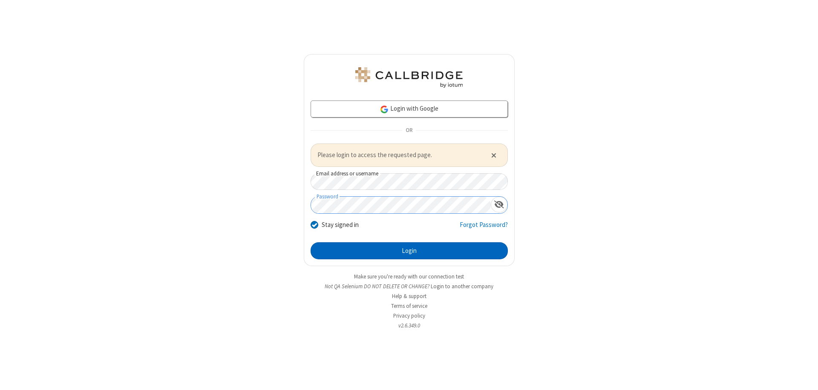
click at [409, 250] on button "Login" at bounding box center [409, 250] width 197 height 17
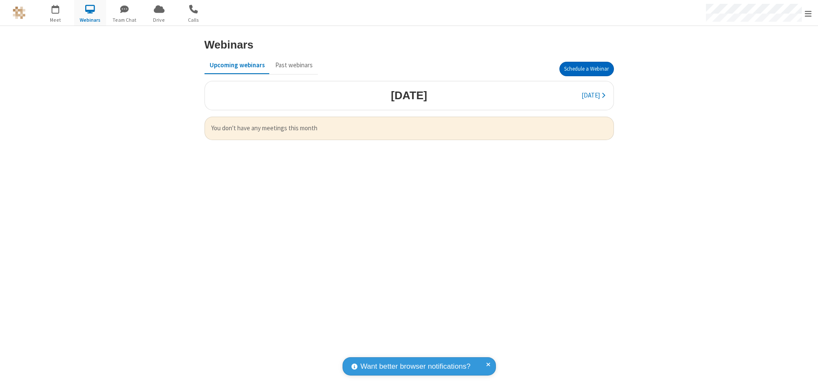
click at [586, 69] on button "Schedule a Webinar" at bounding box center [586, 69] width 55 height 14
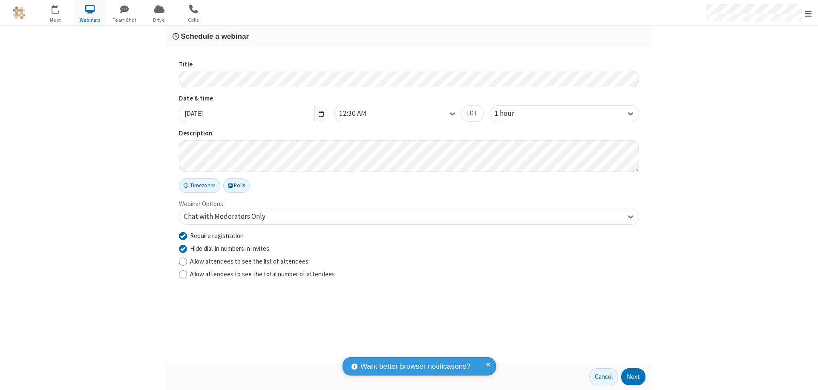
click at [183, 236] on input "Require registration" at bounding box center [183, 235] width 8 height 9
checkbox input "false"
click at [633, 377] on button "Next" at bounding box center [633, 377] width 24 height 17
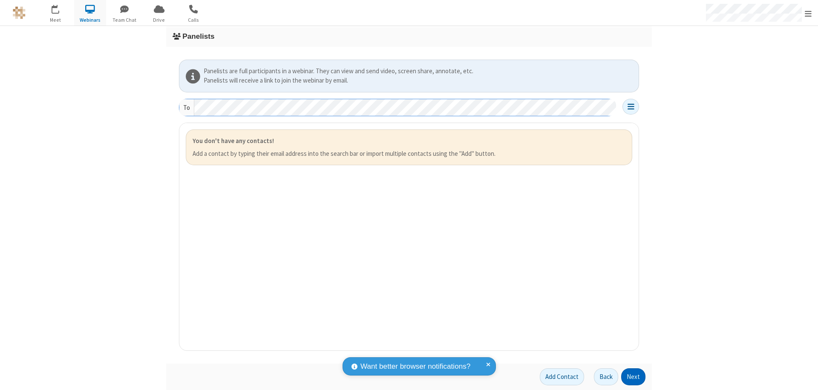
click at [633, 377] on button "Next" at bounding box center [633, 377] width 24 height 17
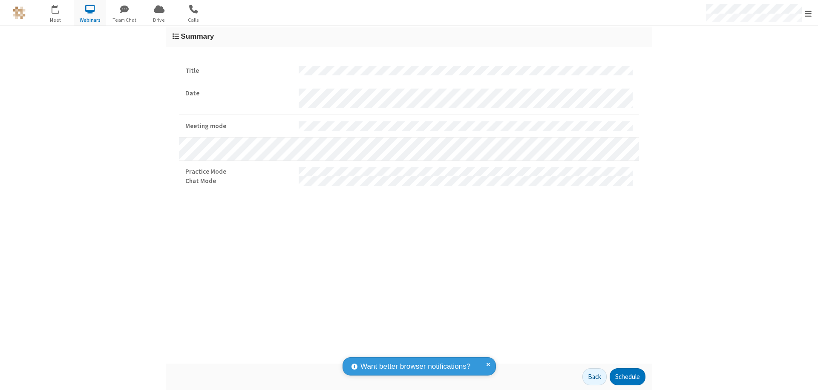
click at [627, 377] on button "Schedule" at bounding box center [628, 377] width 36 height 17
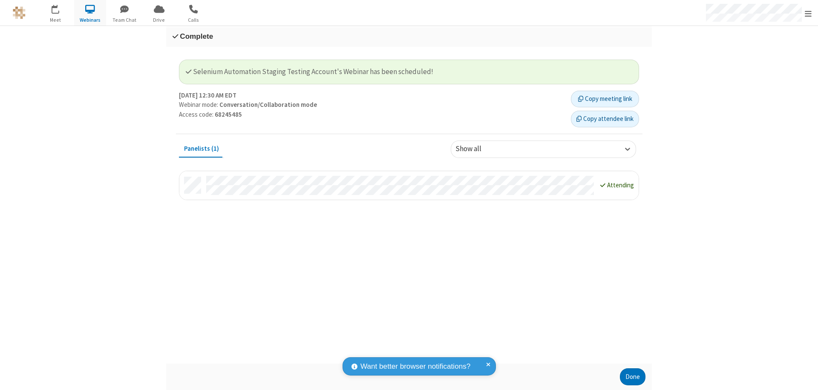
click at [633, 377] on button "Done" at bounding box center [633, 377] width 26 height 17
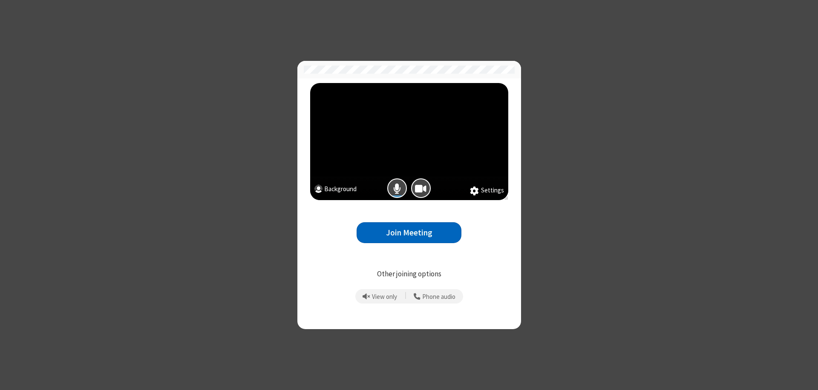
click at [409, 233] on button "Join Meeting" at bounding box center [409, 232] width 105 height 21
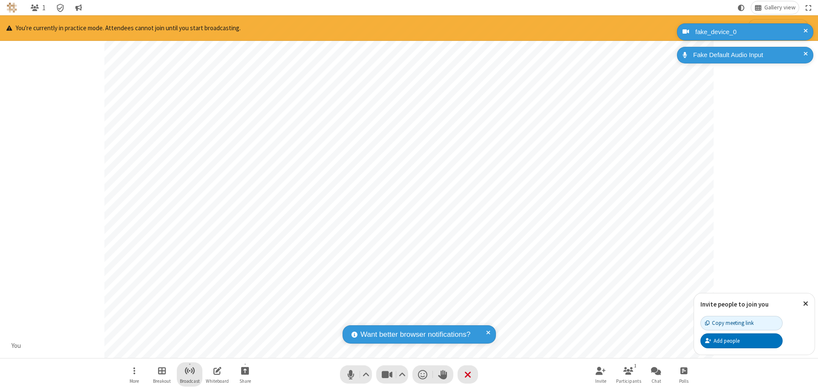
click at [189, 371] on span "Start broadcast" at bounding box center [189, 371] width 11 height 11
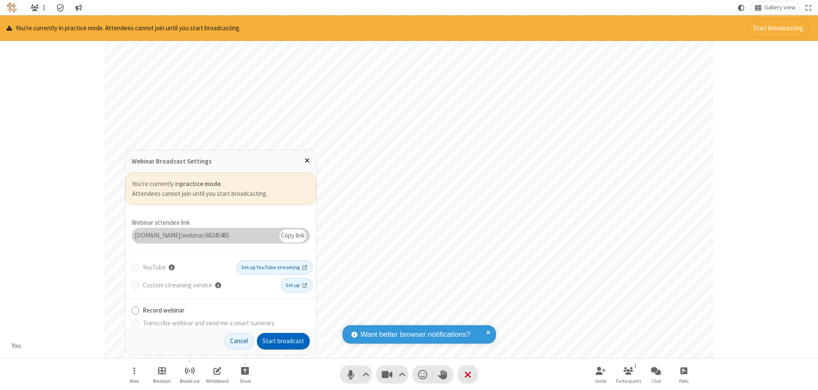
click at [283, 341] on button "Start broadcast" at bounding box center [283, 341] width 53 height 17
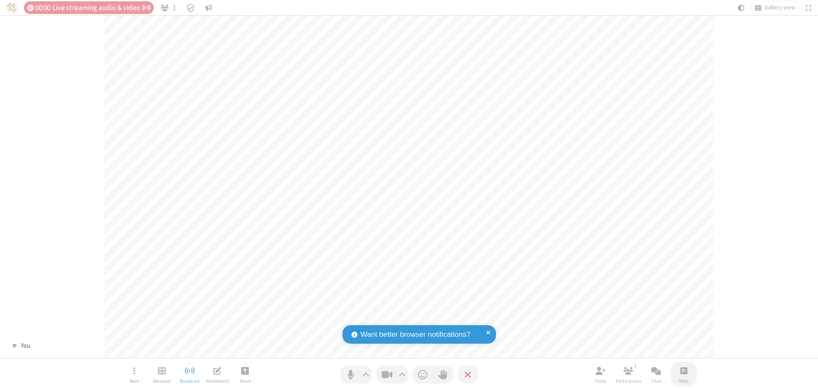
click at [683, 371] on span "Open poll" at bounding box center [683, 371] width 7 height 11
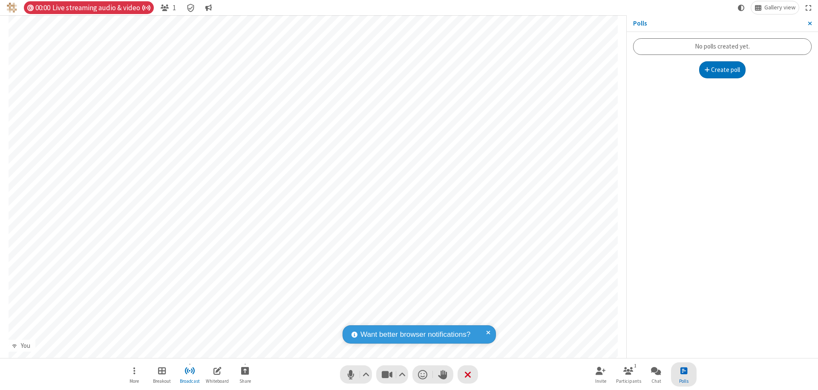
click at [722, 70] on button "Create poll" at bounding box center [722, 69] width 47 height 17
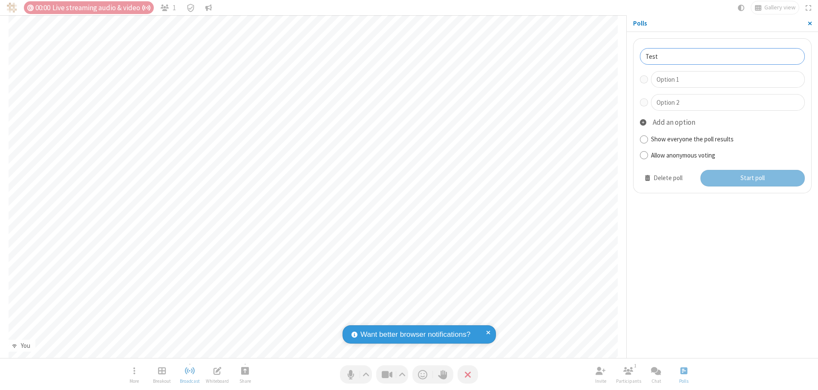
type input "Test"
type input "Yes"
type input "No"
click at [752, 178] on button "Start poll" at bounding box center [752, 178] width 105 height 17
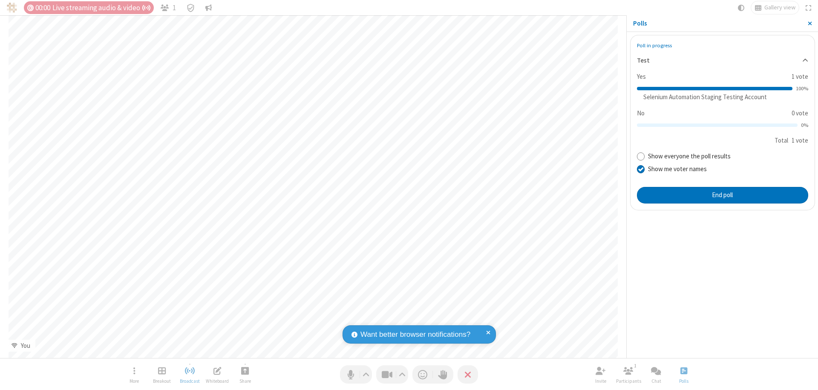
click at [809, 23] on span "Close sidebar" at bounding box center [810, 23] width 4 height 7
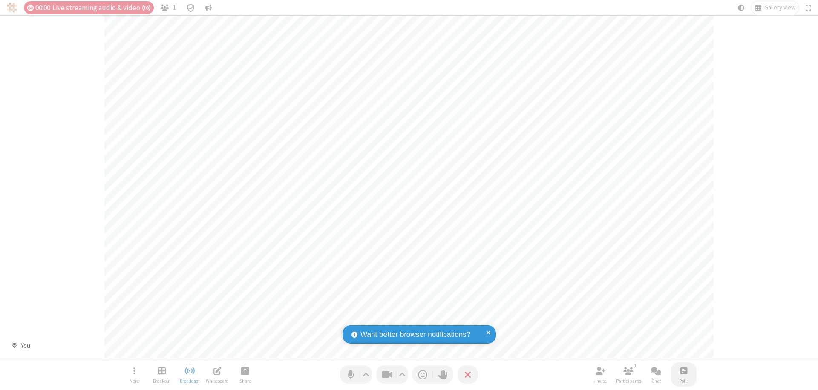
click at [683, 371] on span "Open poll" at bounding box center [683, 371] width 7 height 11
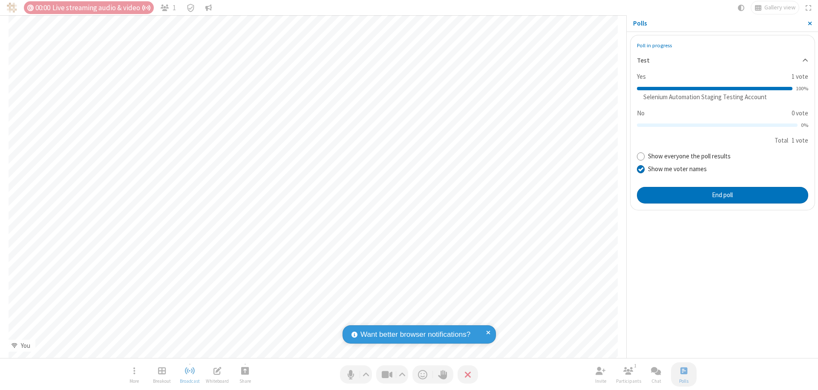
click at [722, 195] on button "End poll" at bounding box center [722, 195] width 171 height 17
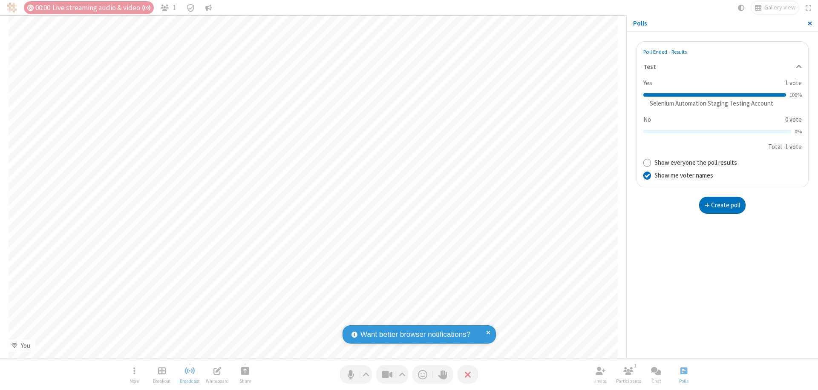
click at [809, 23] on span "Close sidebar" at bounding box center [810, 23] width 4 height 7
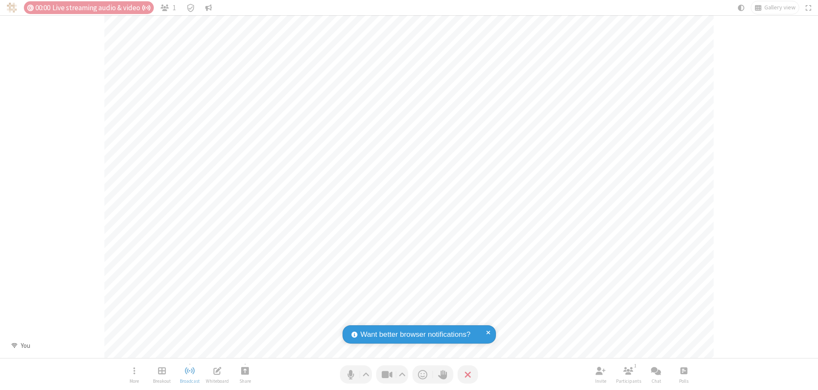
click at [683, 371] on span "Open poll" at bounding box center [683, 371] width 7 height 11
